Goal: Check status: Check status

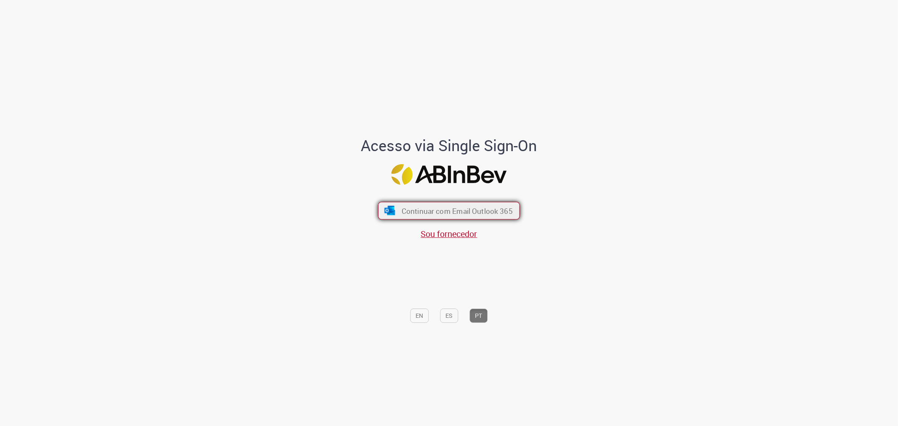
click at [449, 205] on button "Continuar com Email Outlook 365" at bounding box center [449, 211] width 142 height 18
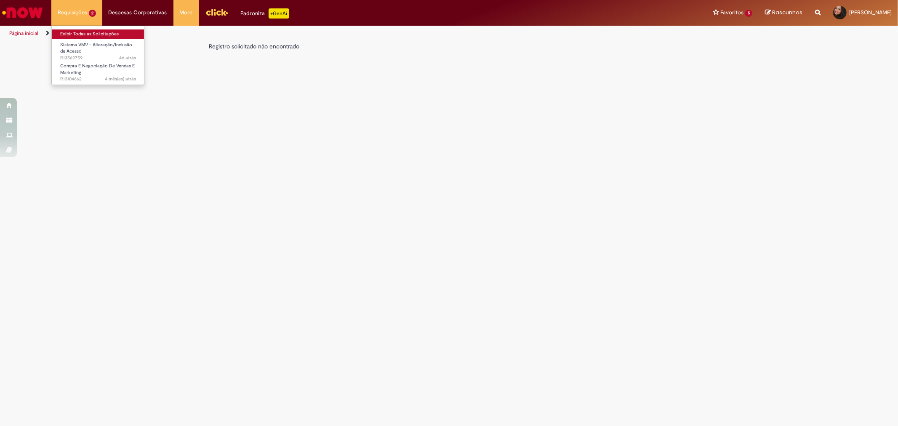
click at [81, 31] on link "Exibir Todas as Solicitações" at bounding box center [98, 33] width 93 height 9
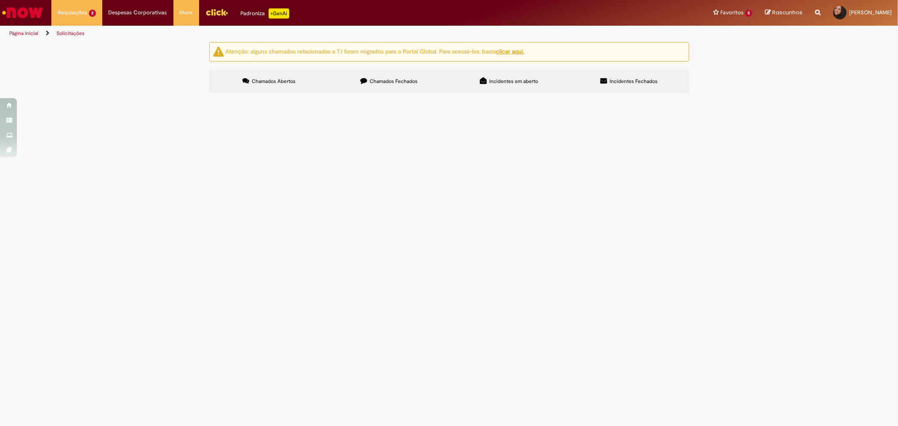
click at [0, 0] on span "Sistema VMV - Alteração/Inclusão de Acesso" at bounding box center [0, 0] width 0 height 0
click at [0, 0] on span "Por favor, fazer a inclusão do [EMAIL_ADDRESS][DOMAIN_NAME] como gerente e apro…" at bounding box center [0, 0] width 0 height 0
